Goal: Transaction & Acquisition: Purchase product/service

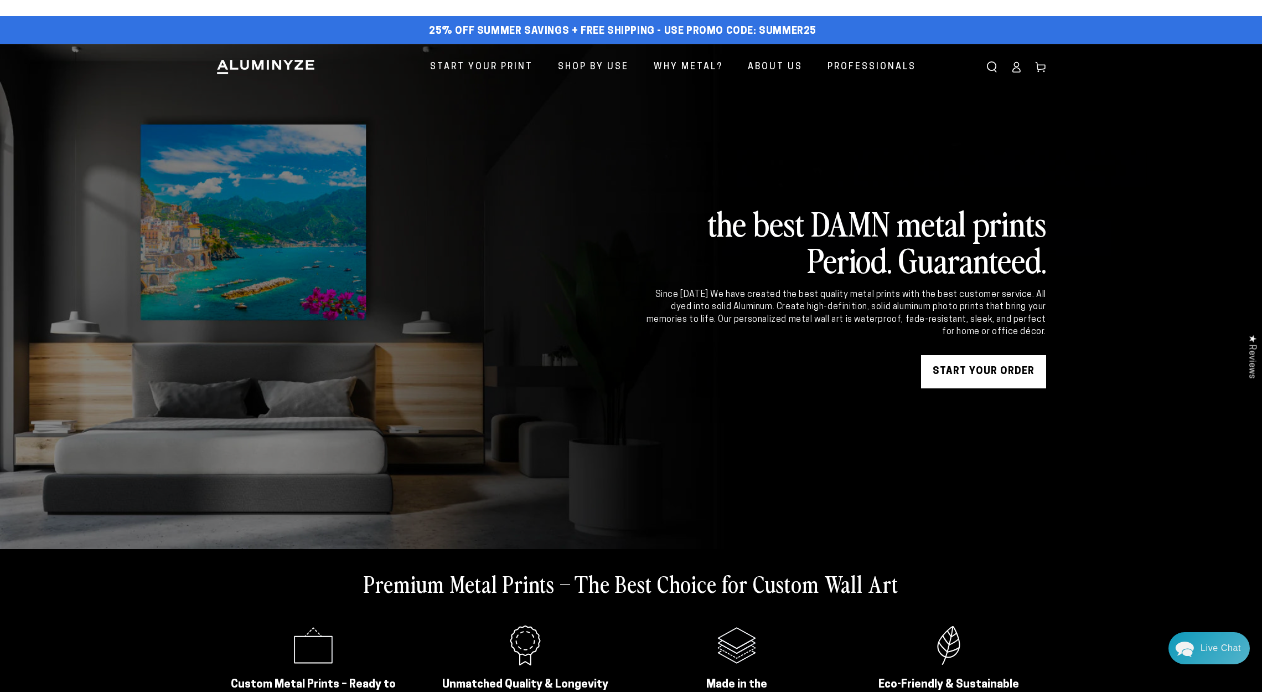
click at [983, 377] on link "START YOUR Order" at bounding box center [983, 371] width 125 height 33
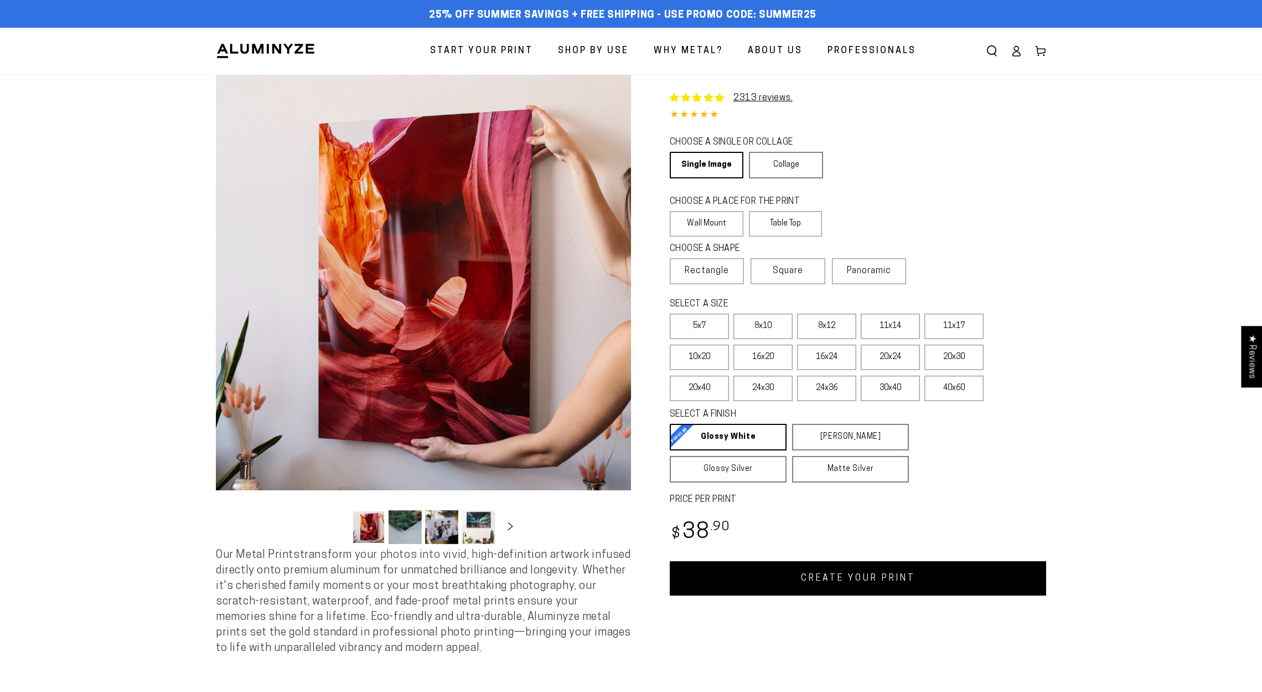
select select "**********"
drag, startPoint x: 956, startPoint y: 165, endPoint x: 894, endPoint y: 150, distance: 63.8
click at [956, 165] on div "CHOOSE A SINGLE OR COLLAGE Learn more Single Image Collage" at bounding box center [858, 159] width 377 height 48
click at [785, 220] on label "Table Top" at bounding box center [786, 223] width 74 height 25
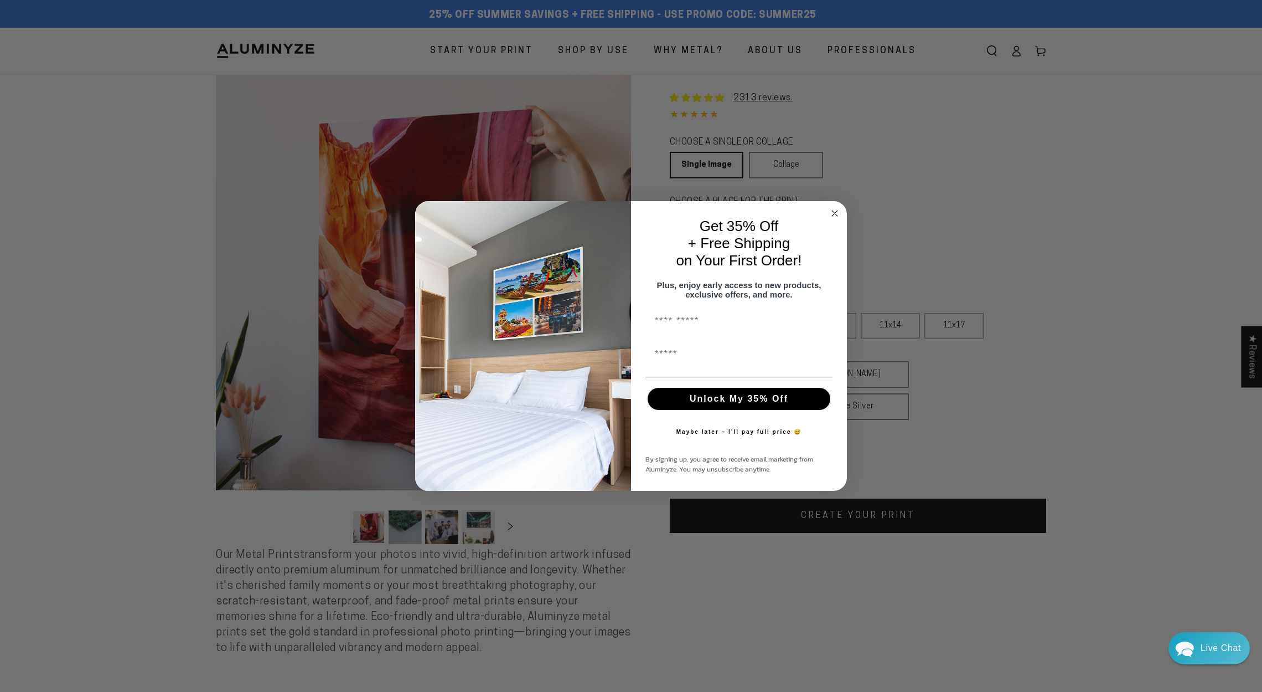
click at [833, 210] on icon "Close dialog" at bounding box center [835, 213] width 6 height 6
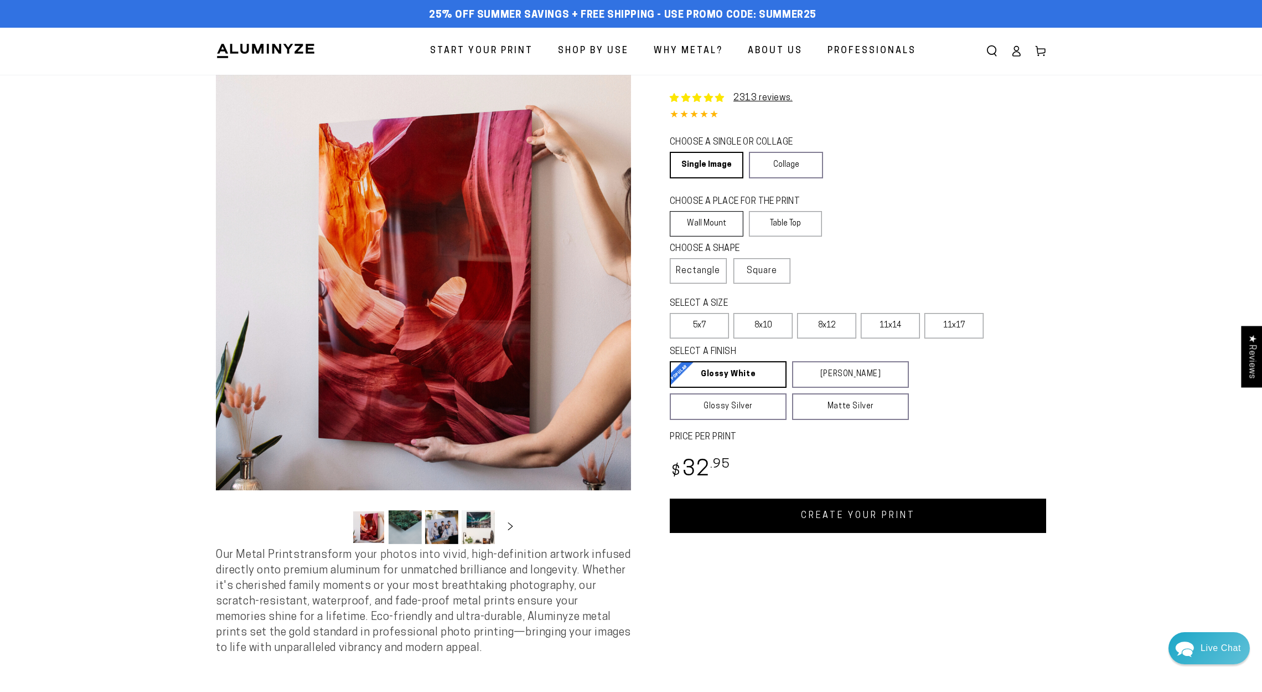
click at [720, 227] on label "Wall Mount" at bounding box center [707, 223] width 74 height 25
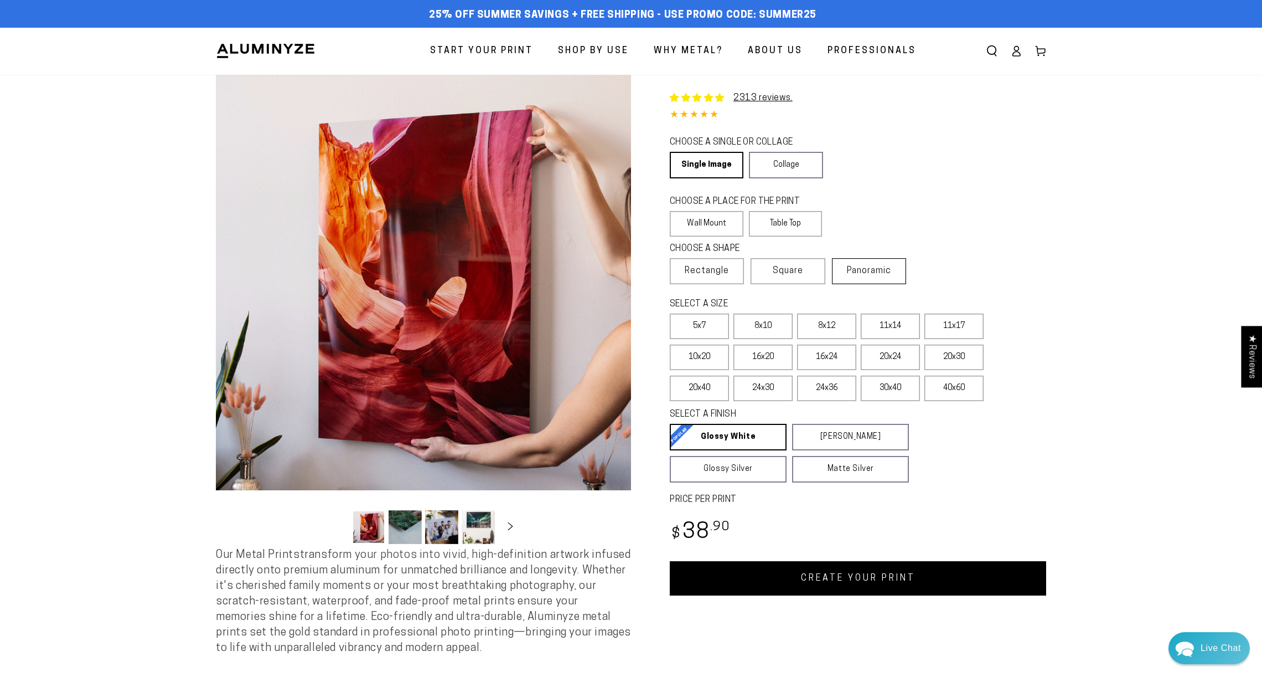
click at [865, 271] on span "Panoramic" at bounding box center [869, 270] width 44 height 9
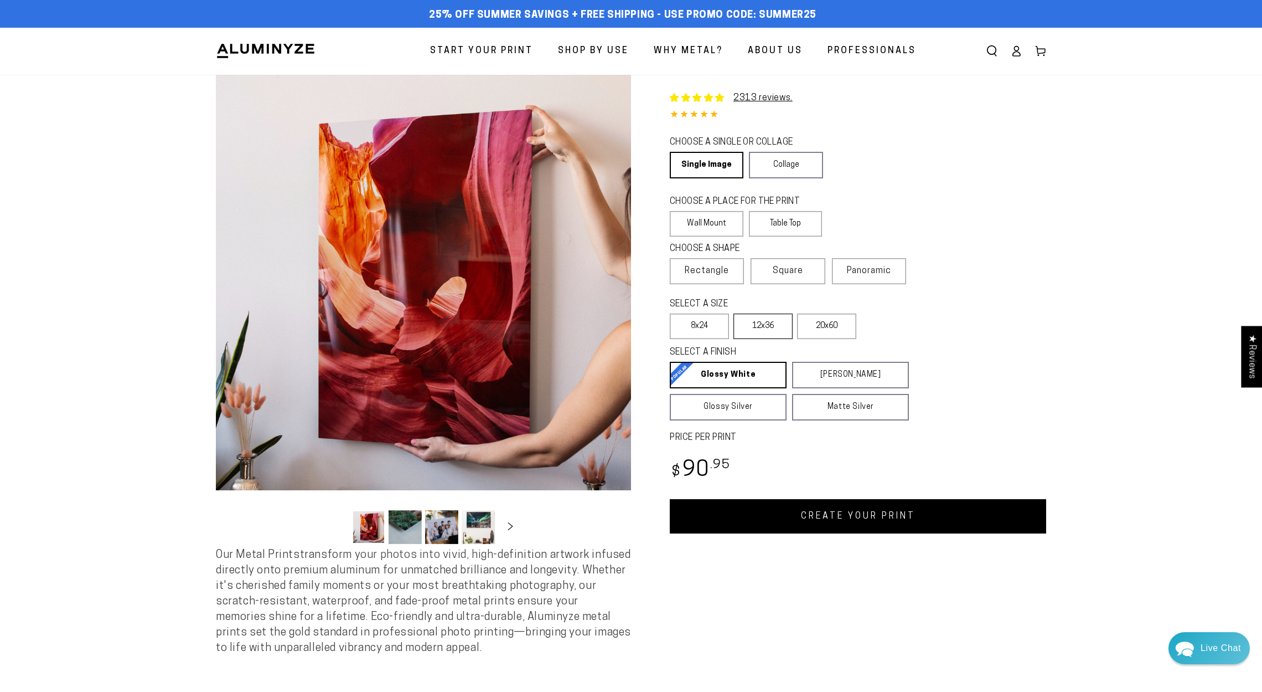
click at [766, 329] on label "12x36" at bounding box center [763, 325] width 59 height 25
click at [935, 325] on div "SELECT A SIZE Learn more 5x7 8x10" at bounding box center [858, 320] width 377 height 48
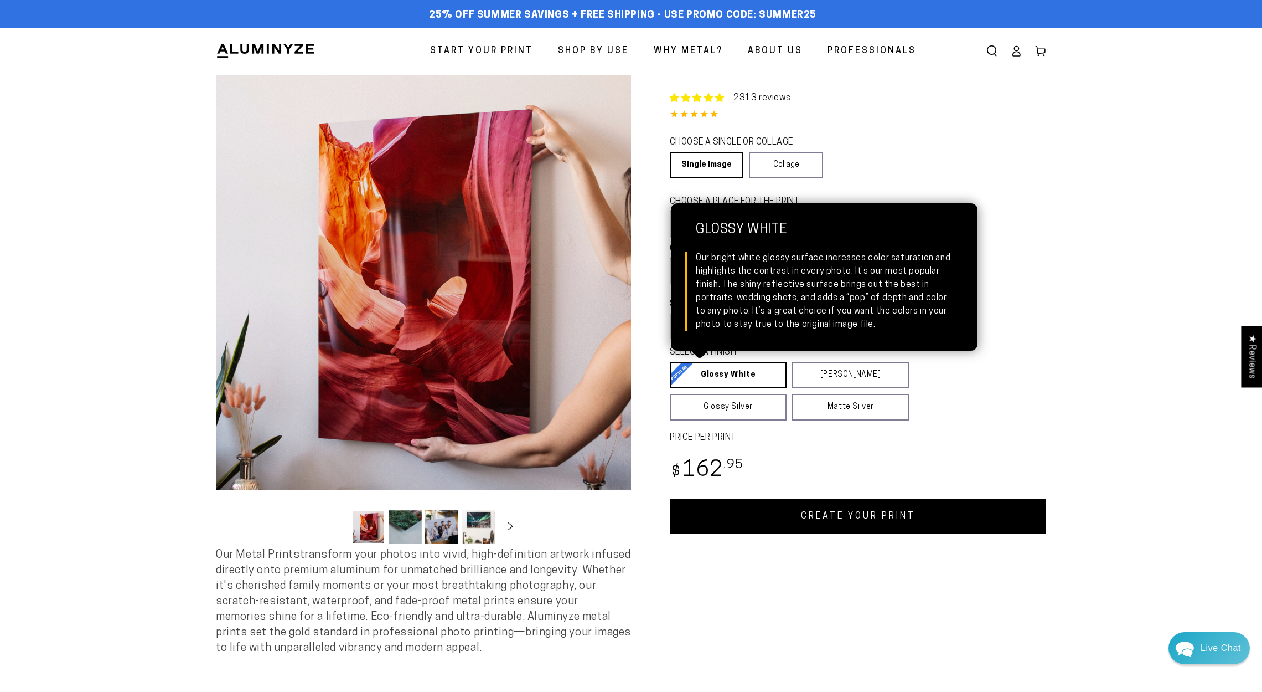
click at [738, 377] on link "Glossy White Glossy White Our bright white glossy surface increases color satur…" at bounding box center [728, 375] width 117 height 27
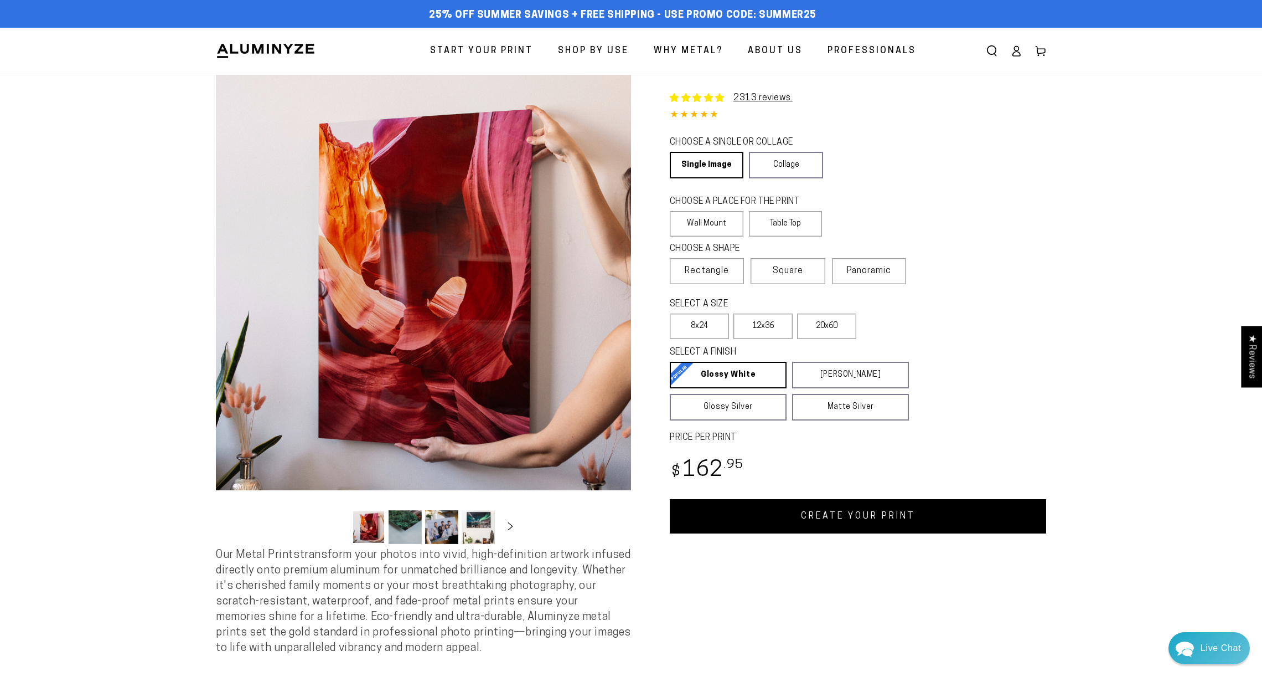
click at [846, 518] on link "CREATE YOUR PRINT" at bounding box center [858, 516] width 377 height 34
